Goal: Task Accomplishment & Management: Use online tool/utility

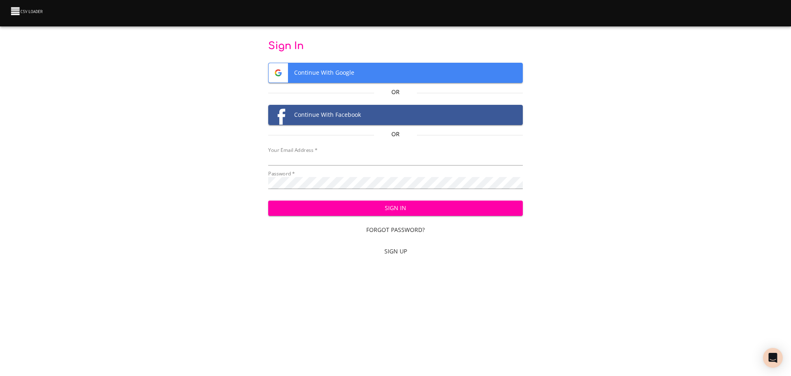
type input "[EMAIL_ADDRESS][DOMAIN_NAME]"
click at [398, 213] on span "Sign In" at bounding box center [396, 208] width 242 height 10
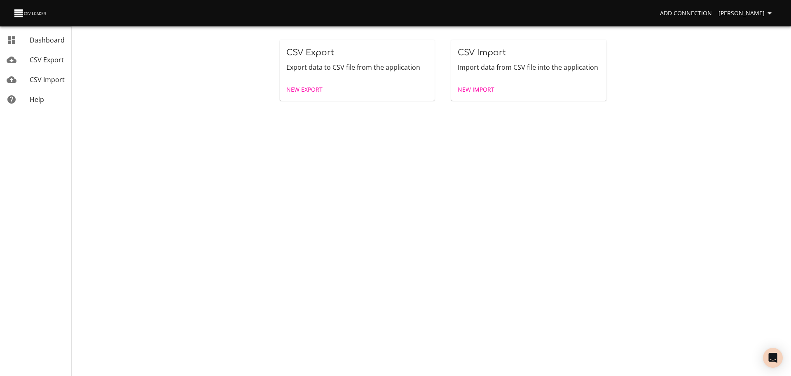
click at [466, 90] on span "New Import" at bounding box center [476, 90] width 37 height 10
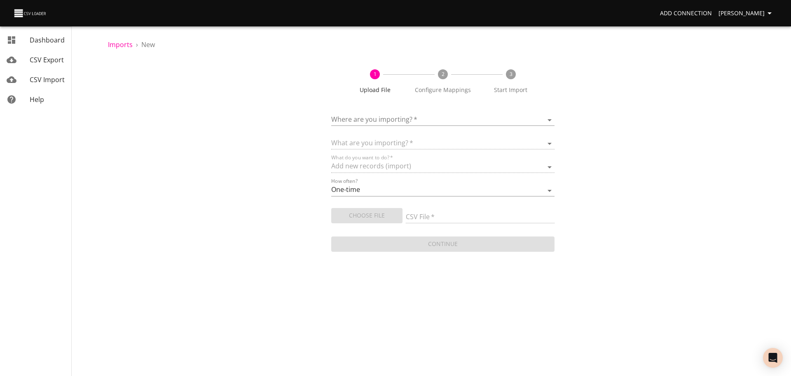
click at [449, 123] on body "Add Connection Celeste Claggett Dashboard CSV Export CSV Import Help Imports › …" at bounding box center [395, 188] width 791 height 376
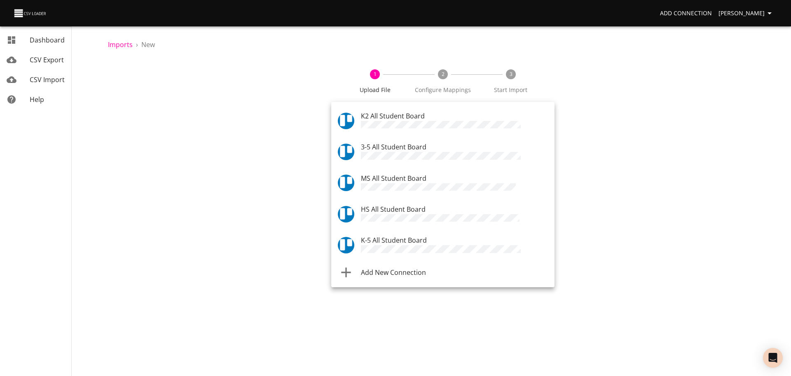
click at [430, 207] on div "HS All Student Board" at bounding box center [454, 213] width 187 height 19
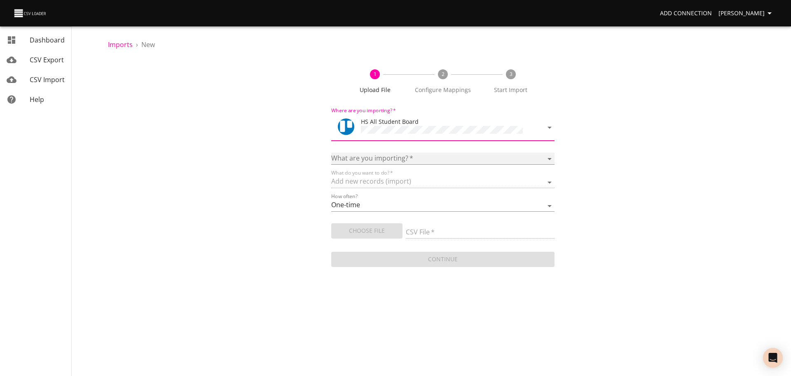
click at [437, 157] on select "Boards Cards Checkitems Checklists" at bounding box center [442, 159] width 223 height 12
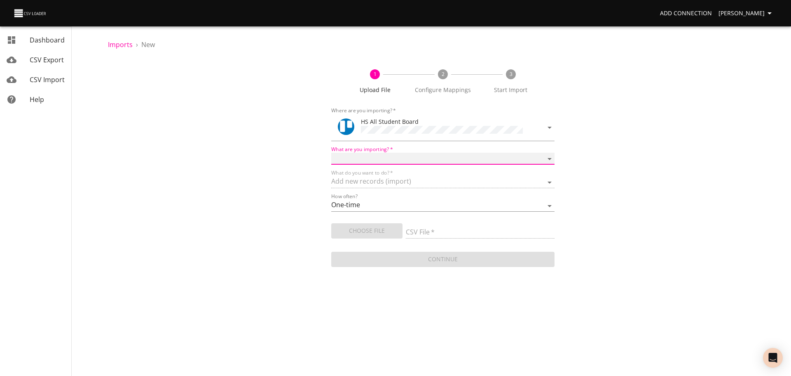
select select "cards"
click at [331, 153] on select "Boards Cards Checkitems Checklists" at bounding box center [442, 159] width 223 height 12
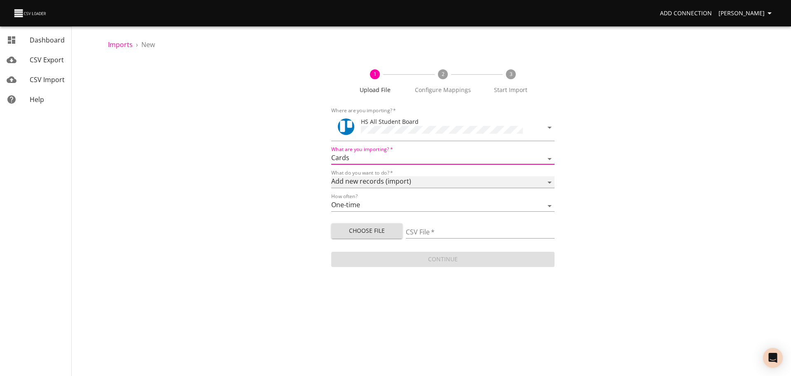
click at [399, 182] on select "Add new records (import) Update existing records (update) Add new and update ex…" at bounding box center [442, 182] width 223 height 12
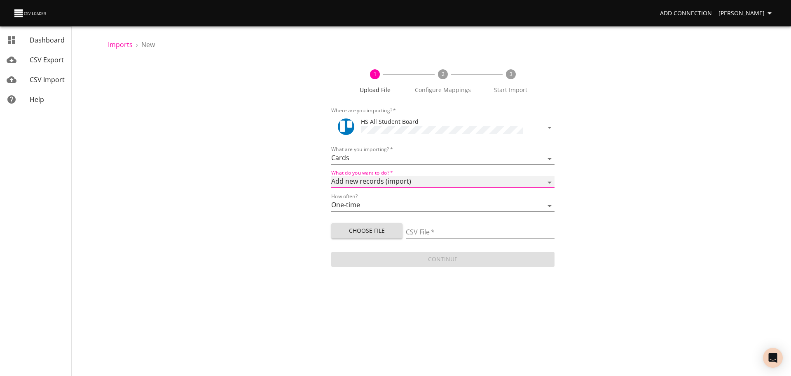
select select "update"
click at [331, 176] on select "Add new records (import) Update existing records (update) Add new and update ex…" at bounding box center [442, 182] width 223 height 12
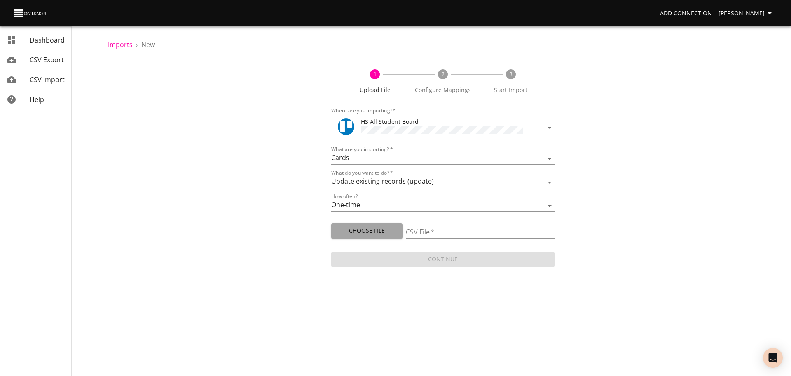
click at [378, 233] on span "Choose File" at bounding box center [367, 230] width 58 height 10
type input "HS Counselor update 08172025.csv"
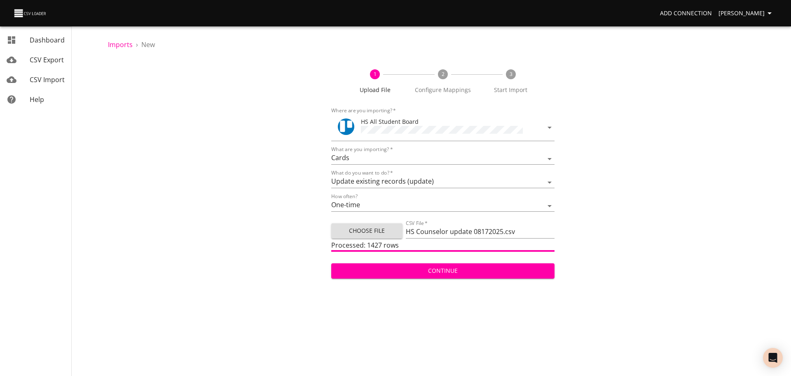
click at [403, 271] on span "Continue" at bounding box center [443, 270] width 210 height 10
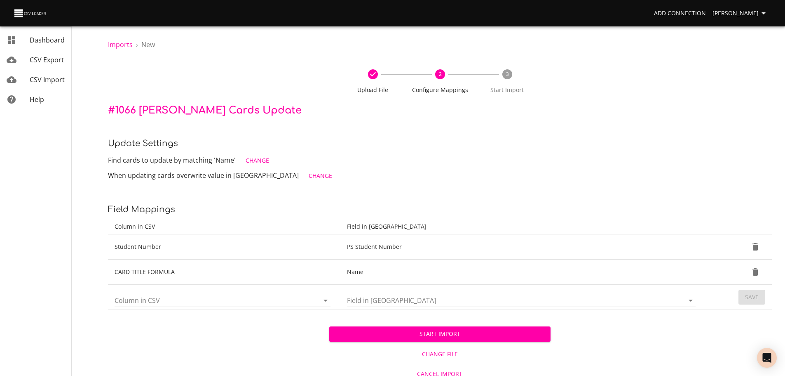
click at [326, 299] on icon "Open" at bounding box center [326, 300] width 10 height 10
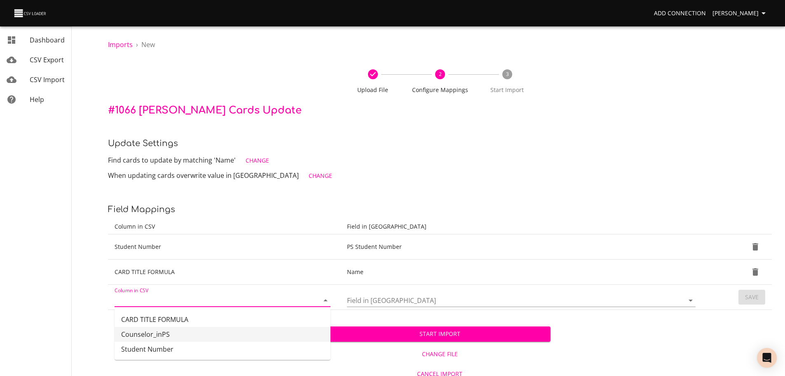
click at [296, 330] on li "Counselor_inPS" at bounding box center [223, 333] width 216 height 15
type input "Counselor_inPS"
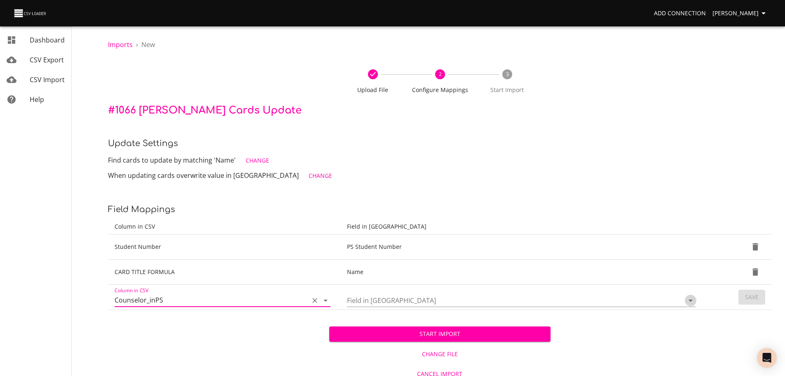
click at [690, 302] on icon "Open" at bounding box center [691, 300] width 10 height 10
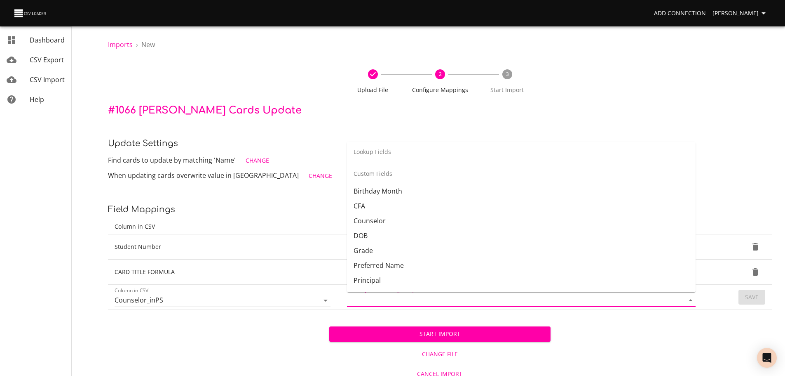
scroll to position [205, 0]
click at [597, 223] on li "Counselor" at bounding box center [521, 219] width 349 height 15
type input "Counselor"
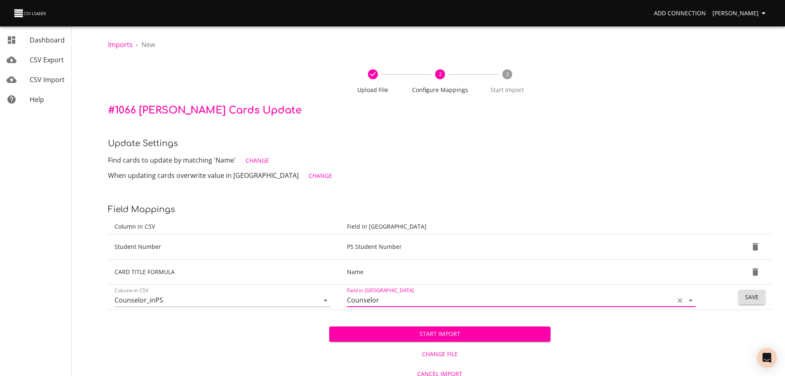
click at [762, 296] on button "Save" at bounding box center [752, 296] width 27 height 15
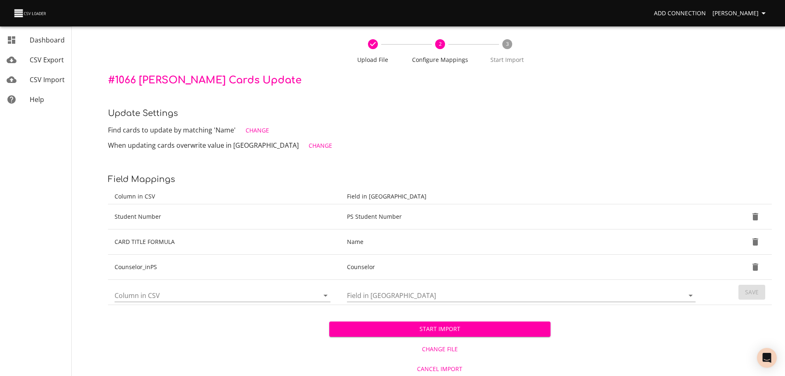
scroll to position [33, 0]
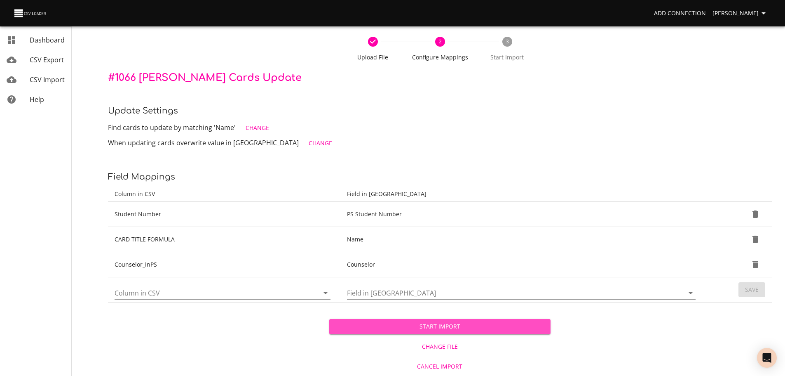
click at [391, 329] on span "Start Import" at bounding box center [440, 326] width 208 height 10
